Goal: Transaction & Acquisition: Purchase product/service

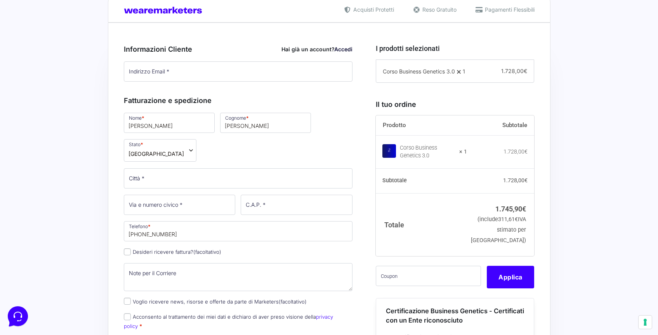
scroll to position [259, 0]
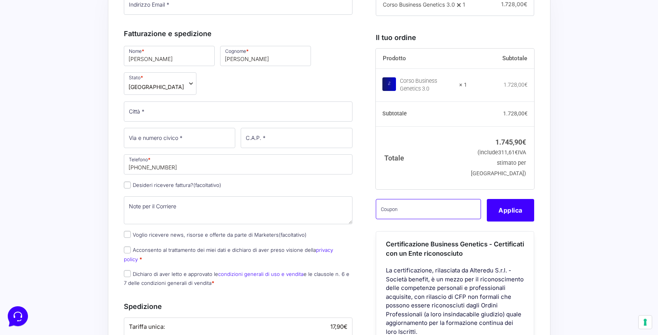
click at [391, 219] on input "text" at bounding box center [428, 209] width 105 height 20
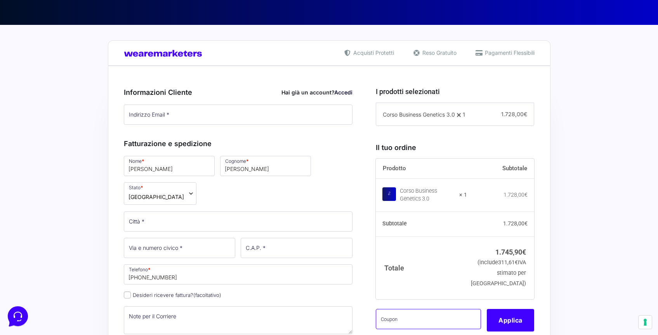
scroll to position [125, 0]
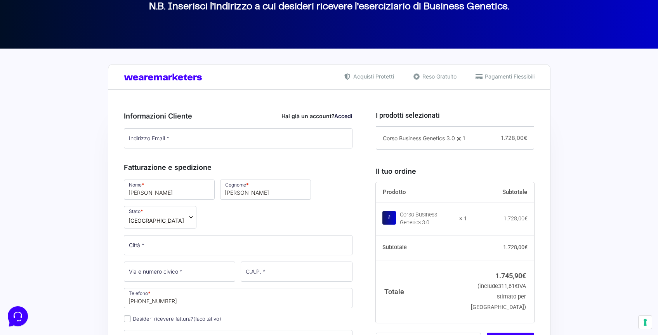
click at [343, 114] on link "Accedi" at bounding box center [343, 116] width 18 height 7
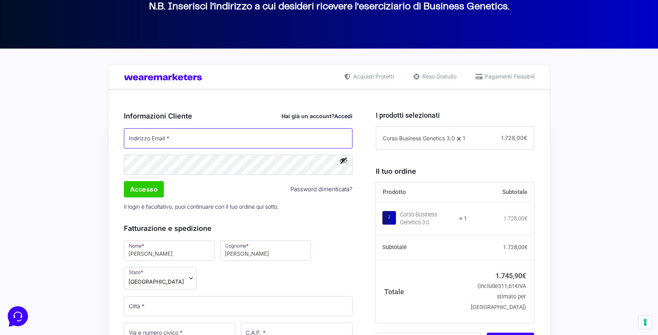
click at [271, 140] on input "Indirizzo Email *" at bounding box center [238, 138] width 229 height 20
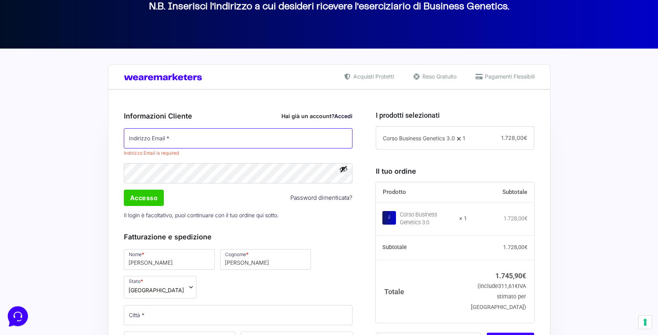
type input "[PERSON_NAME][EMAIL_ADDRESS][DOMAIN_NAME]"
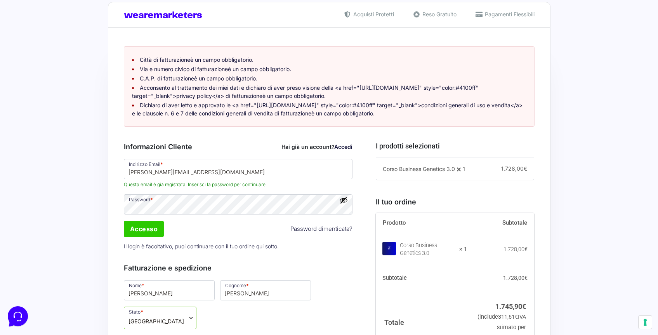
scroll to position [188, 0]
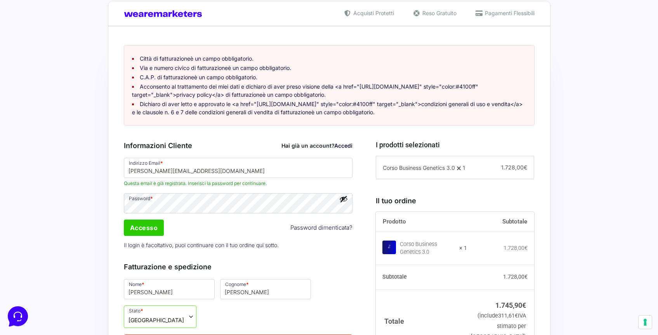
click at [341, 149] on link "Accedi" at bounding box center [343, 145] width 18 height 7
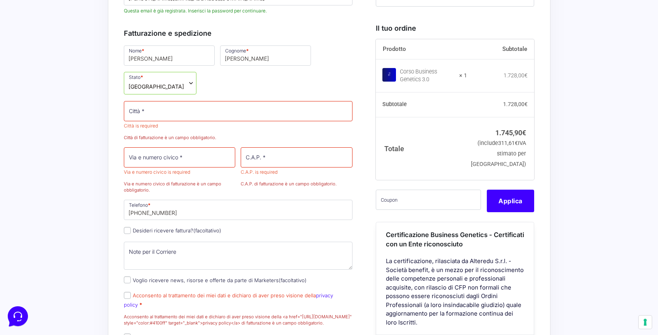
scroll to position [378, 0]
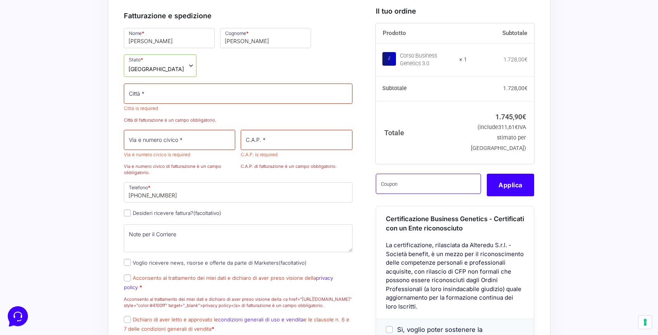
click at [407, 193] on input "text" at bounding box center [428, 183] width 105 height 20
paste input "CLIPRO200BG"
type input "CLIPRO200BG"
click at [518, 196] on button "Applica" at bounding box center [510, 184] width 47 height 23
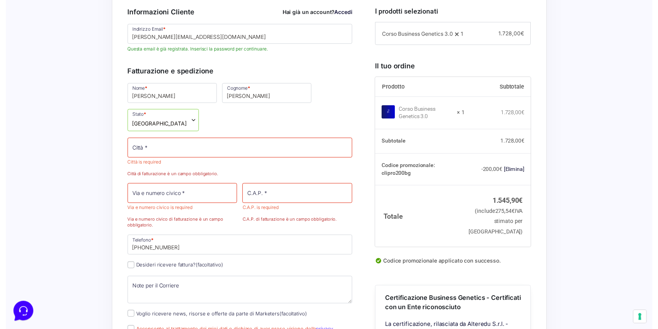
scroll to position [321, 0]
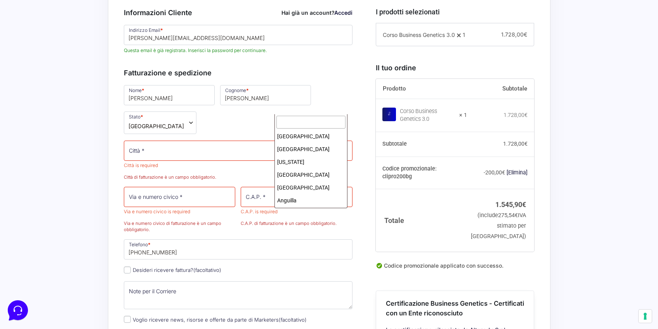
click at [184, 122] on span "[GEOGRAPHIC_DATA]" at bounding box center [157, 126] width 56 height 8
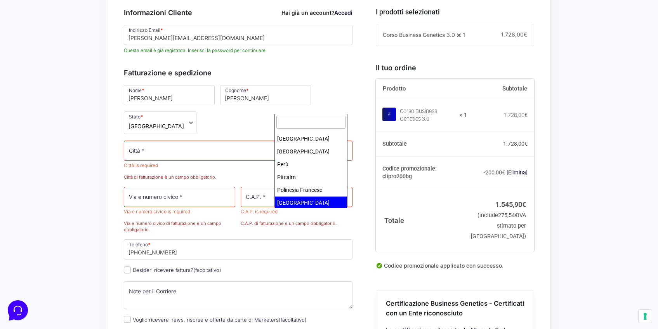
click at [290, 119] on input "text" at bounding box center [310, 122] width 69 height 13
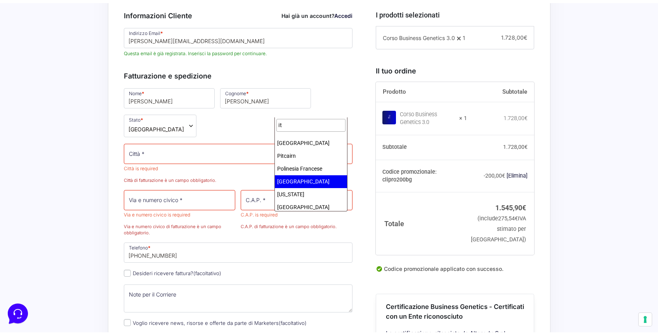
scroll to position [0, 0]
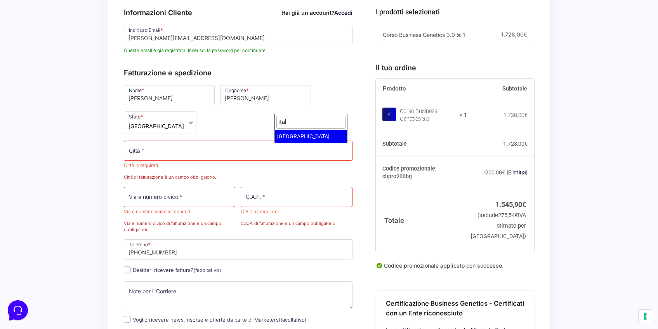
type input "ital"
select select "IT"
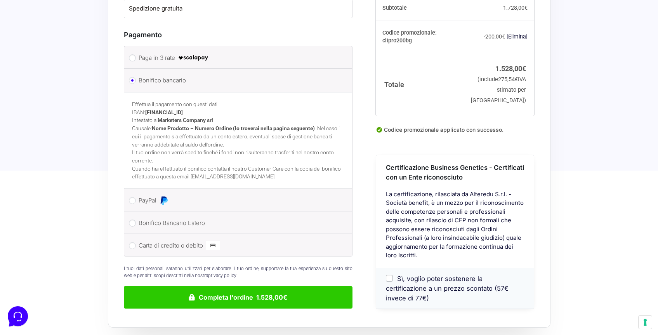
scroll to position [794, 0]
click at [136, 188] on li "PayPal Procedi al pagamento via PayPal." at bounding box center [238, 199] width 228 height 23
click at [134, 196] on input "PayPal" at bounding box center [132, 199] width 7 height 7
radio input "true"
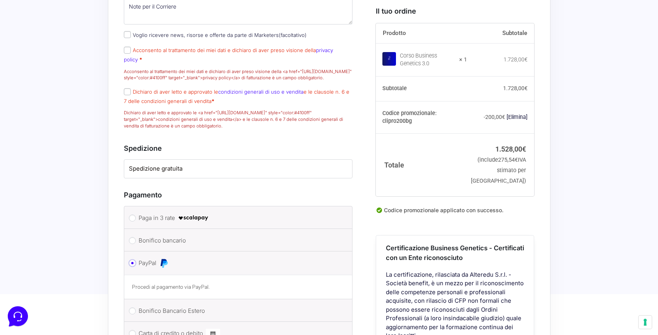
scroll to position [629, 0]
